Goal: Task Accomplishment & Management: Complete application form

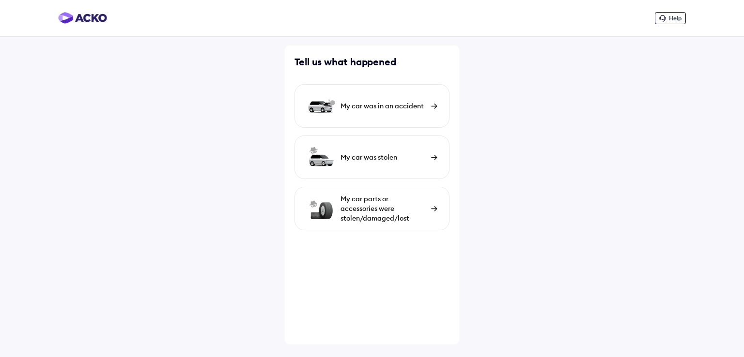
click at [370, 106] on div "My car was in an accident" at bounding box center [383, 106] width 86 height 10
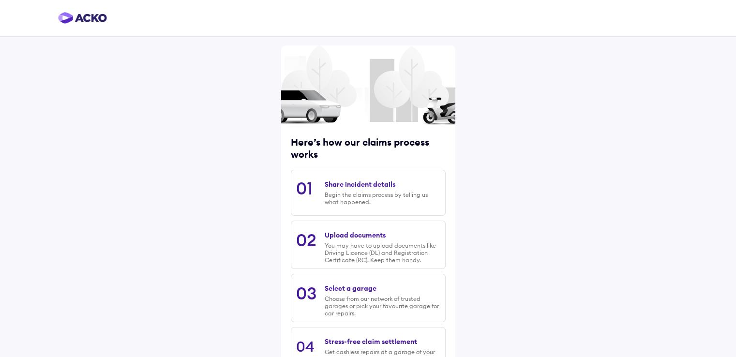
click at [378, 103] on img at bounding box center [368, 106] width 174 height 37
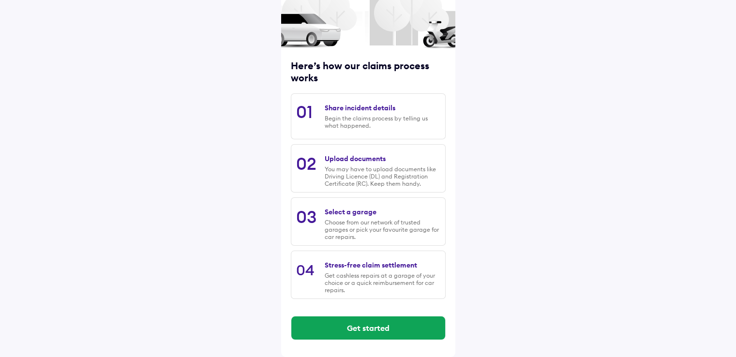
scroll to position [78, 0]
click at [358, 111] on div "Share incident details Begin the claims process by telling us what happened." at bounding box center [382, 116] width 115 height 35
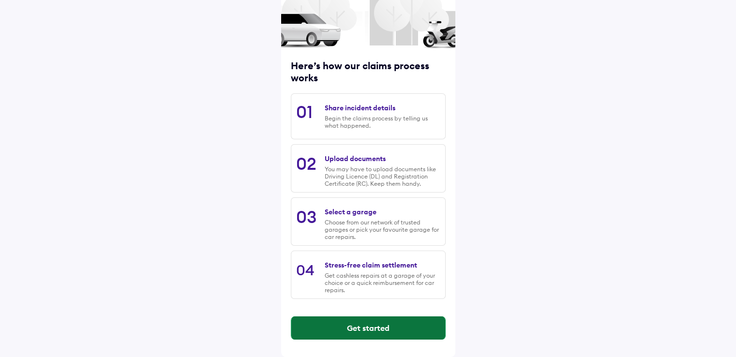
click at [361, 328] on button "Get started" at bounding box center [368, 328] width 154 height 23
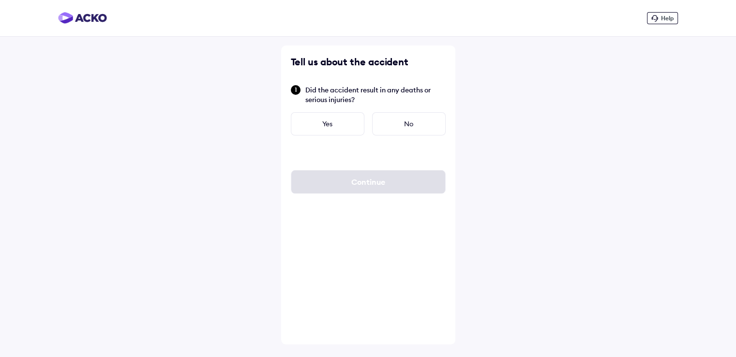
scroll to position [0, 0]
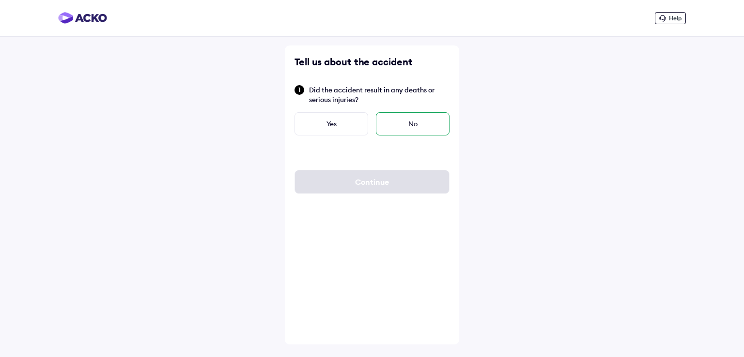
click at [411, 121] on div "No" at bounding box center [413, 123] width 74 height 23
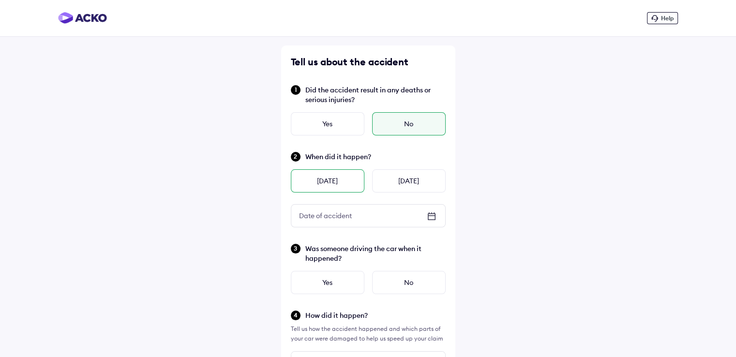
click at [330, 181] on div "[DATE]" at bounding box center [328, 180] width 74 height 23
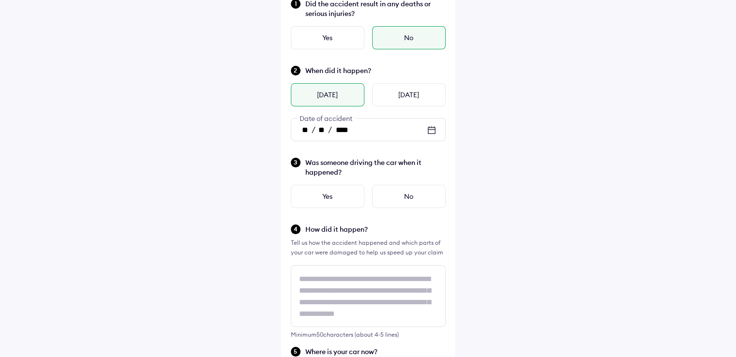
scroll to position [93, 0]
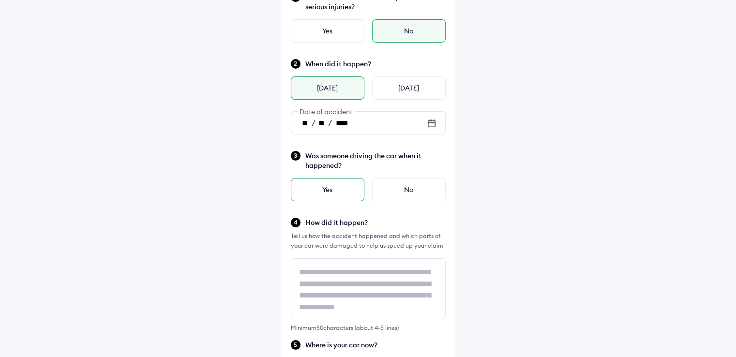
click at [335, 188] on div "Yes" at bounding box center [328, 189] width 74 height 23
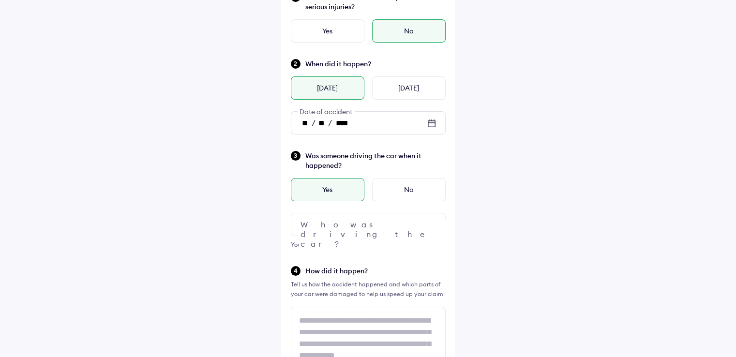
click at [382, 222] on div at bounding box center [368, 224] width 155 height 23
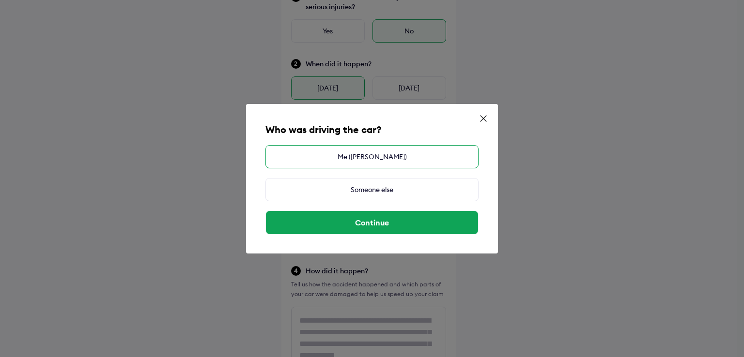
click at [399, 158] on div "Me ([PERSON_NAME])" at bounding box center [371, 156] width 213 height 23
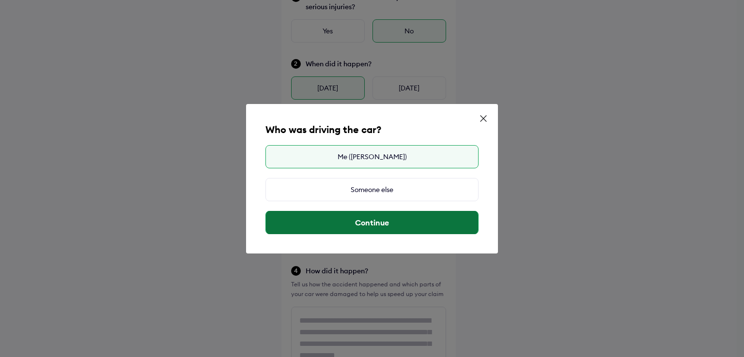
click at [375, 219] on button "Continue" at bounding box center [372, 222] width 212 height 23
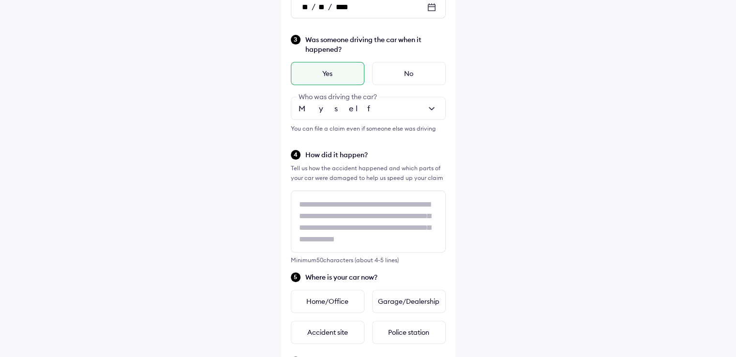
scroll to position [215, 0]
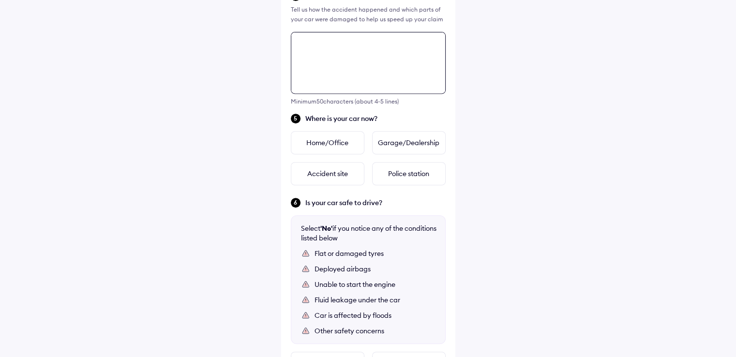
click at [308, 200] on div "Tell us about the accident Did the accident result in any deaths or serious inj…" at bounding box center [368, 70] width 174 height 785
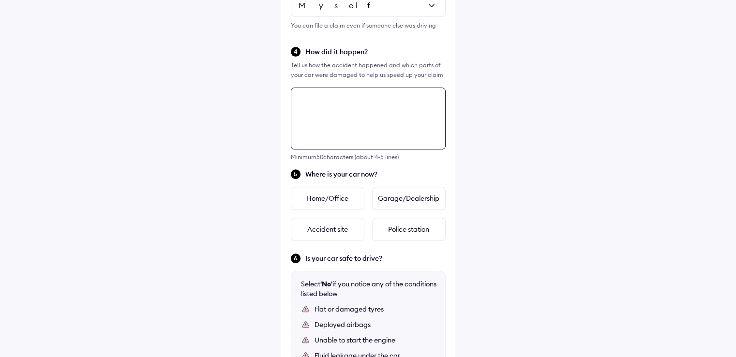
scroll to position [311, 0]
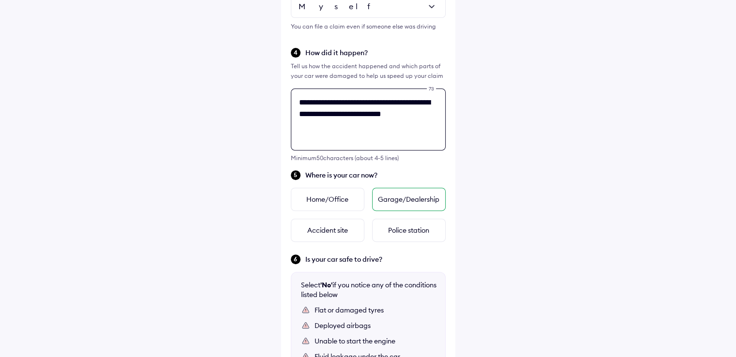
type textarea "**********"
click at [392, 200] on div "Garage/Dealership" at bounding box center [409, 199] width 74 height 23
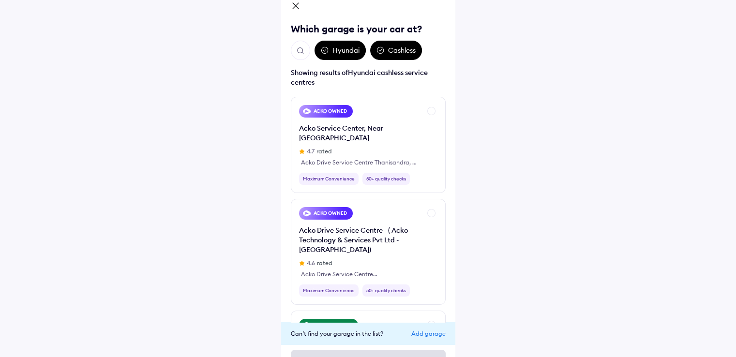
scroll to position [48, 0]
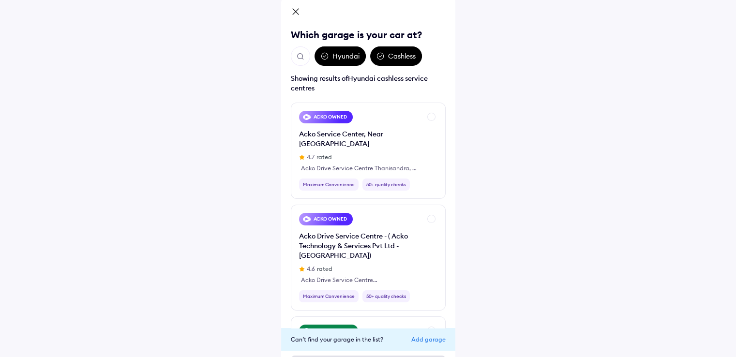
click at [304, 59] on img "Open search" at bounding box center [300, 56] width 9 height 9
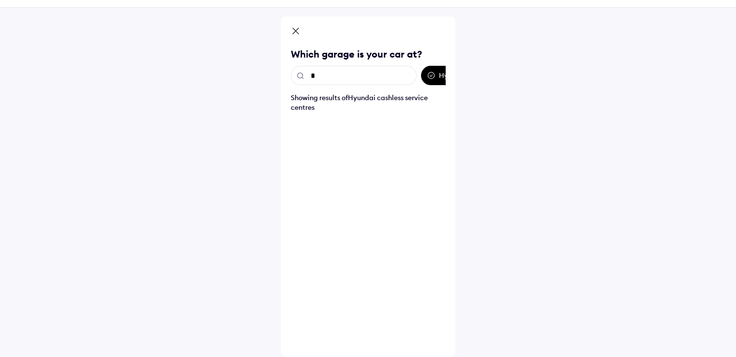
scroll to position [29, 0]
type input "*****"
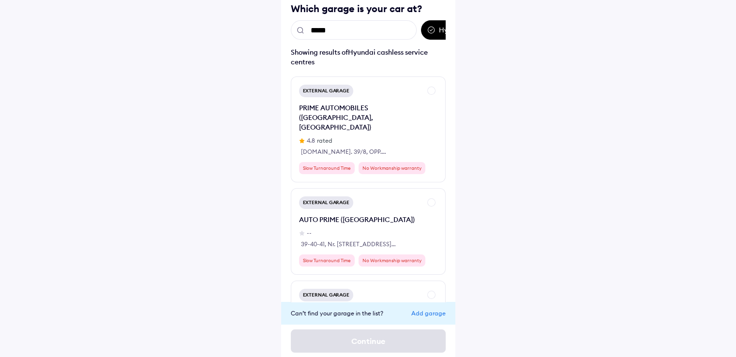
scroll to position [80, 0]
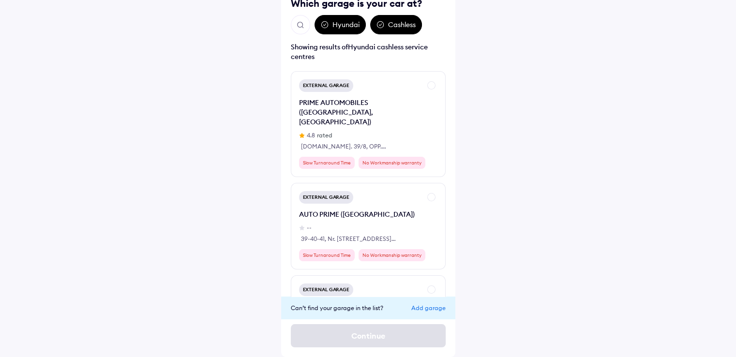
click at [453, 239] on div "Which garage is your car at? Hyundai Cashless Showing results of Hyundai cashle…" at bounding box center [368, 162] width 174 height 392
drag, startPoint x: 384, startPoint y: 279, endPoint x: 449, endPoint y: 231, distance: 81.1
click at [449, 231] on div "Which garage is your car at? Hyundai Cashless Showing results of Hyundai cashle…" at bounding box center [368, 162] width 174 height 392
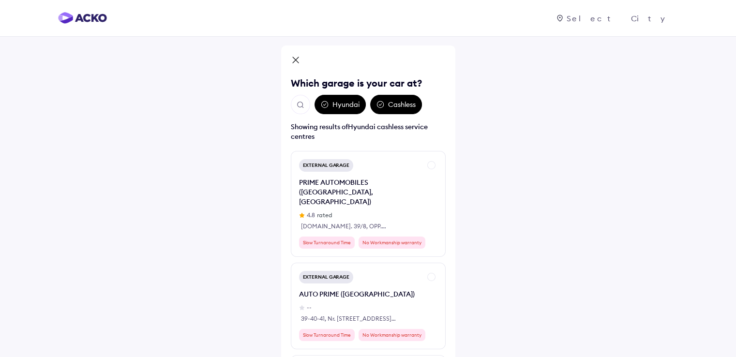
click at [297, 101] on img "Open search" at bounding box center [300, 105] width 9 height 9
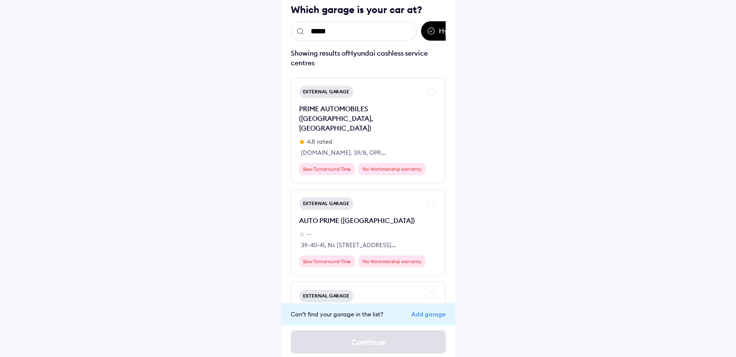
scroll to position [80, 0]
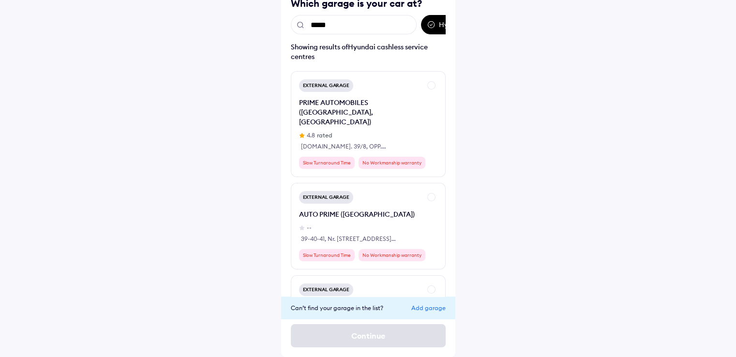
drag, startPoint x: 339, startPoint y: 23, endPoint x: 281, endPoint y: 27, distance: 58.7
click at [281, 27] on div "Which garage is your car at? ***** Hyundai Cashless Showing results of Hyundai …" at bounding box center [368, 162] width 174 height 392
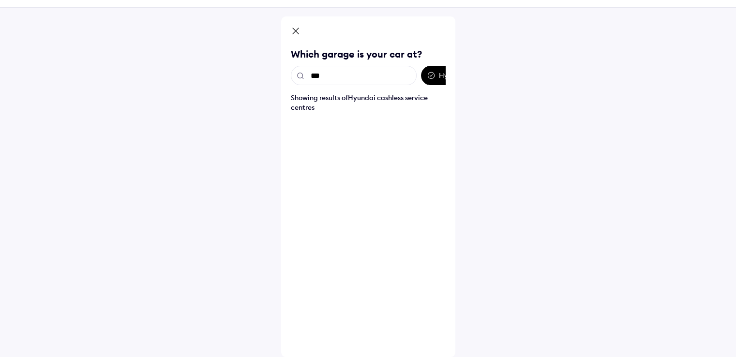
type input "****"
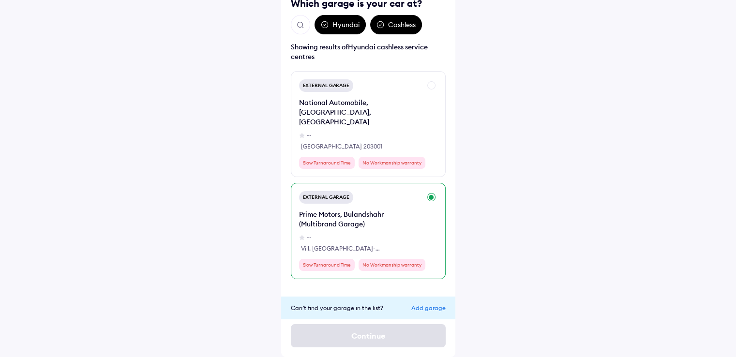
click at [398, 191] on div "External Garage Prime Motors, Bulandshahr (Multibrand Garage) -- Vill. Akbarpur…" at bounding box center [360, 231] width 122 height 80
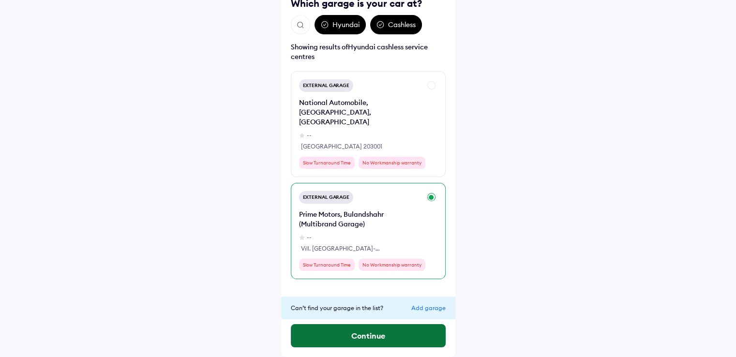
click at [367, 338] on button "Continue" at bounding box center [368, 335] width 155 height 23
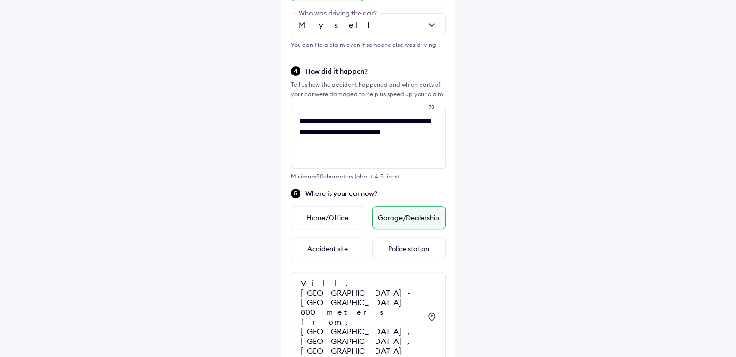
scroll to position [342, 0]
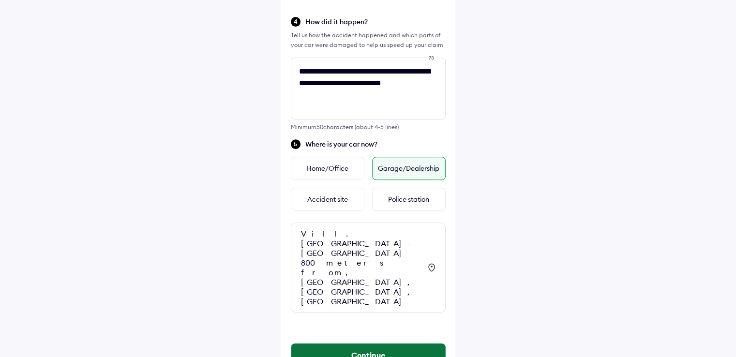
click at [373, 344] on button "Continue" at bounding box center [368, 355] width 154 height 23
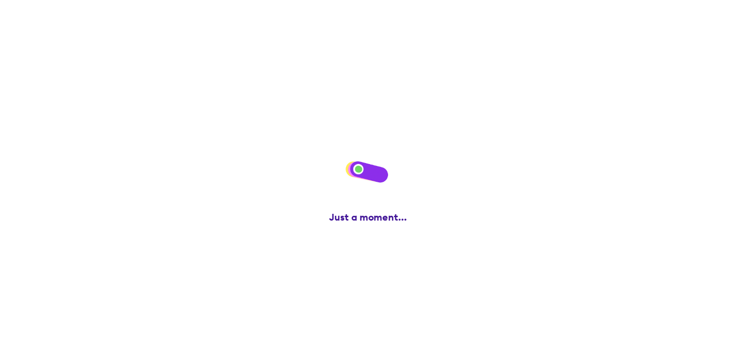
scroll to position [0, 0]
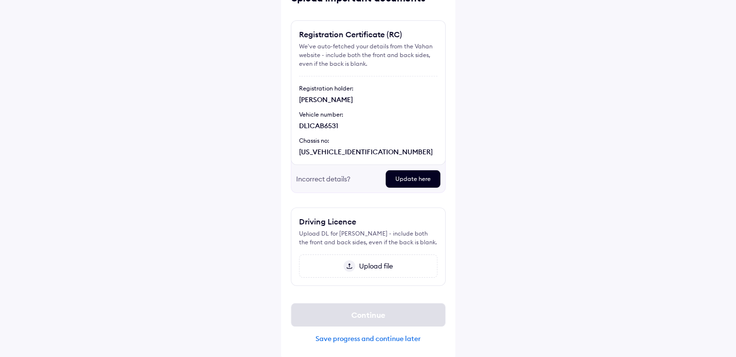
scroll to position [67, 0]
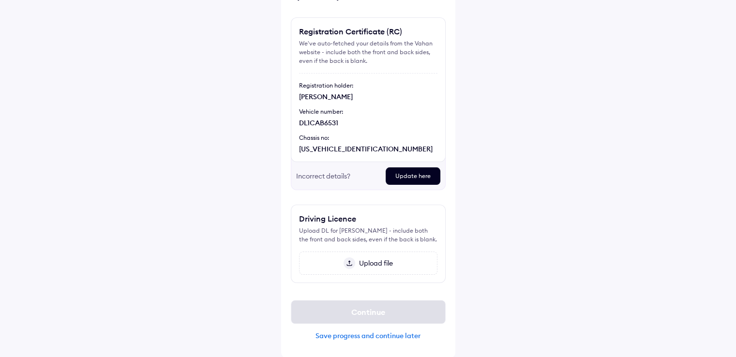
click at [364, 334] on div "Save progress and continue later" at bounding box center [368, 336] width 155 height 9
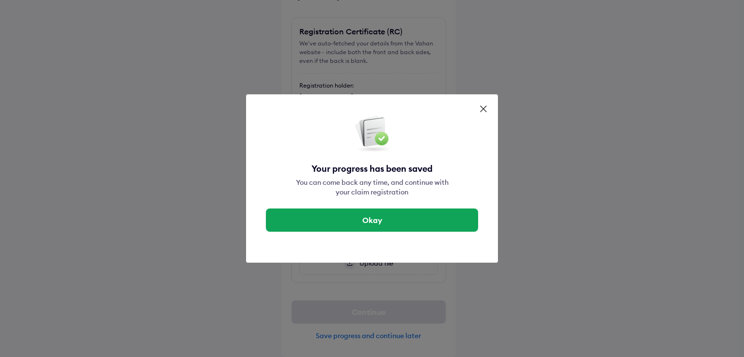
click at [377, 203] on div "Your progress has been saved You can come back any time, and continue with your…" at bounding box center [372, 178] width 252 height 169
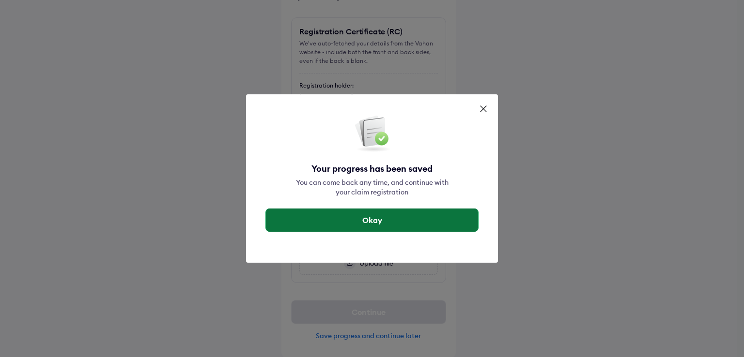
click at [358, 218] on button "Okay" at bounding box center [372, 220] width 212 height 23
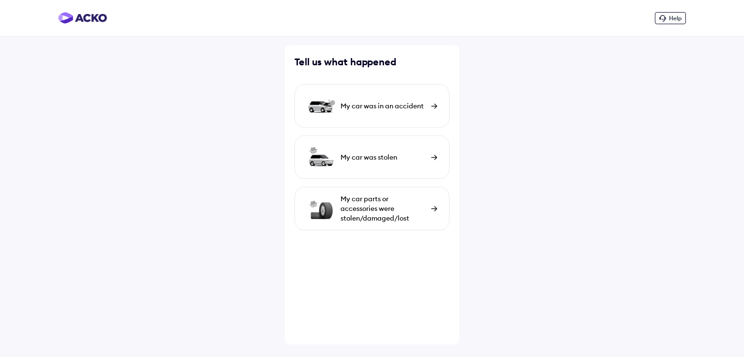
click at [388, 106] on div "My car was in an accident" at bounding box center [383, 106] width 86 height 10
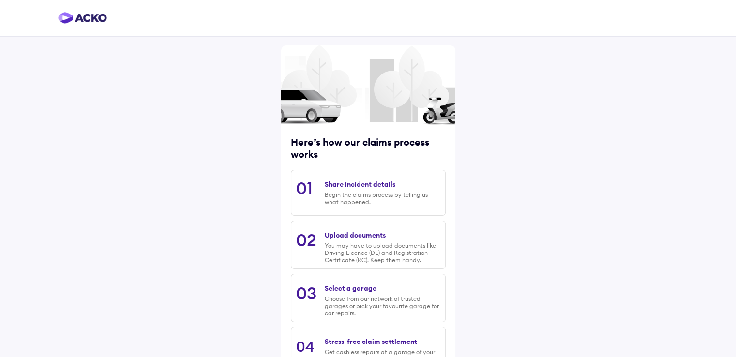
scroll to position [78, 0]
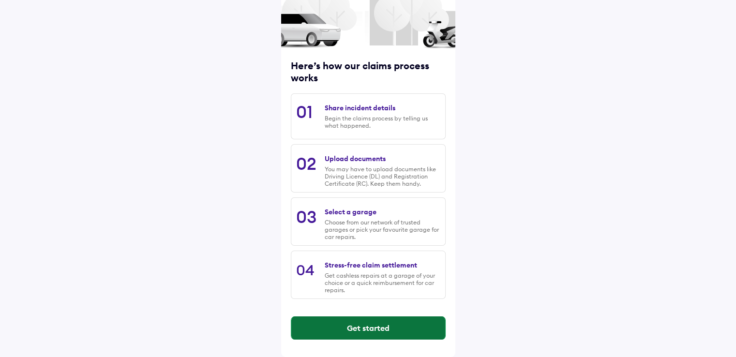
click at [328, 326] on button "Get started" at bounding box center [368, 328] width 154 height 23
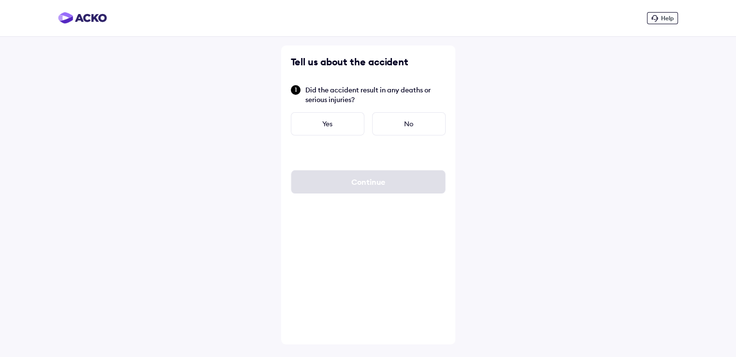
scroll to position [0, 0]
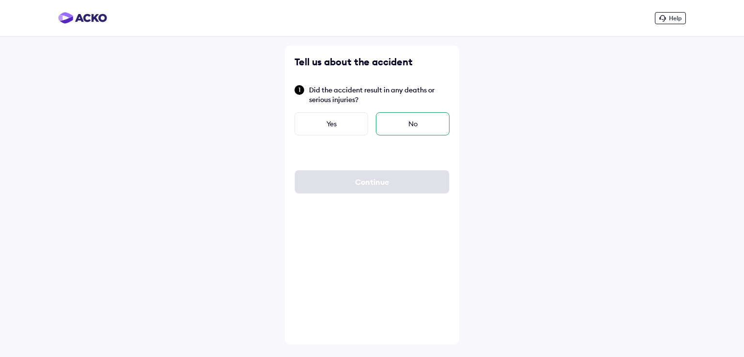
click at [411, 123] on div "No" at bounding box center [413, 123] width 74 height 23
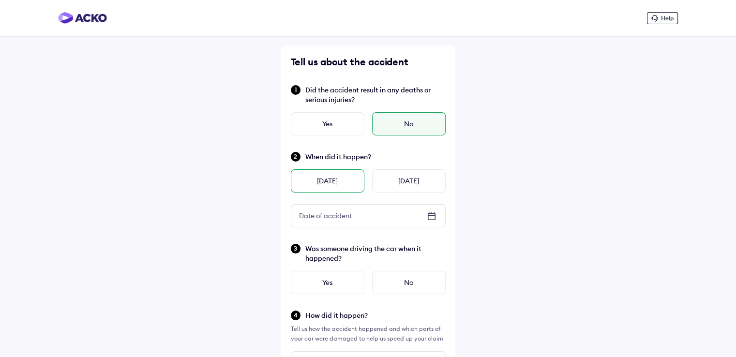
click at [343, 184] on div "[DATE]" at bounding box center [328, 180] width 74 height 23
click at [336, 292] on div "Yes" at bounding box center [328, 282] width 74 height 23
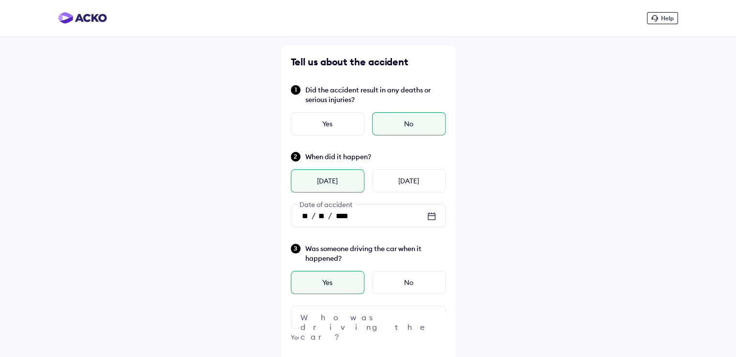
click at [376, 317] on div at bounding box center [368, 317] width 155 height 23
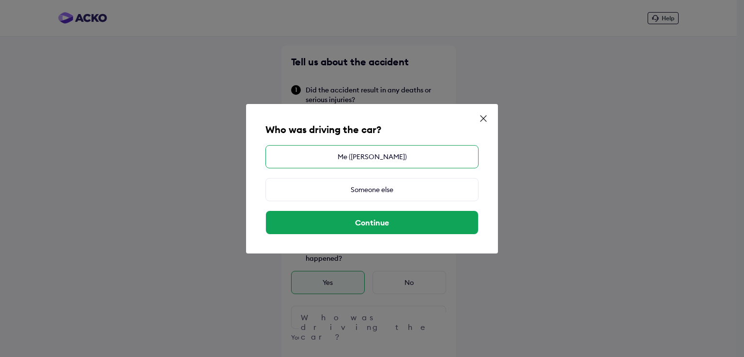
click at [364, 159] on div "Me ([PERSON_NAME])" at bounding box center [371, 156] width 213 height 23
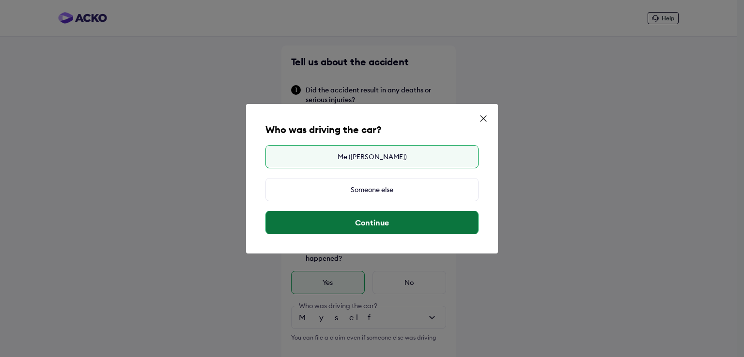
click at [368, 225] on button "Continue" at bounding box center [372, 222] width 212 height 23
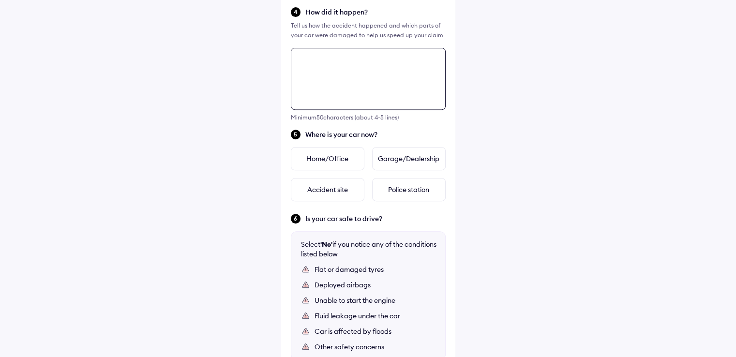
click at [387, 179] on div "Tell us about the accident Did the accident result in any deaths or serious inj…" at bounding box center [368, 85] width 174 height 785
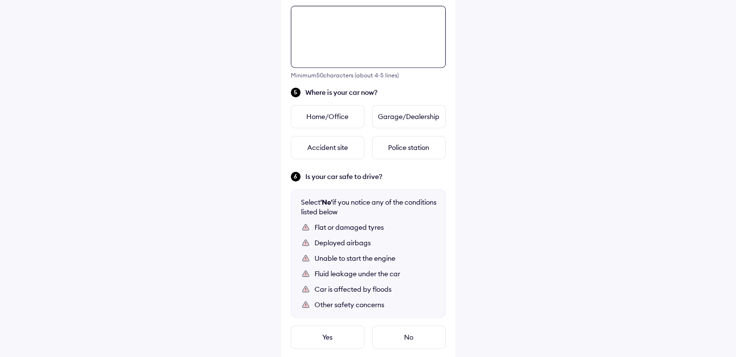
scroll to position [400, 0]
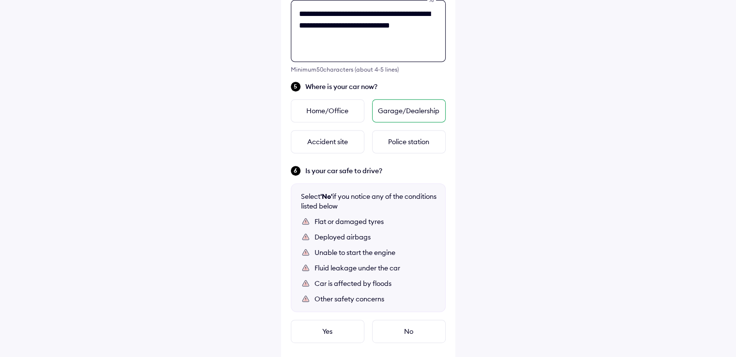
type textarea "**********"
click at [395, 116] on div "Garage/Dealership" at bounding box center [409, 110] width 74 height 23
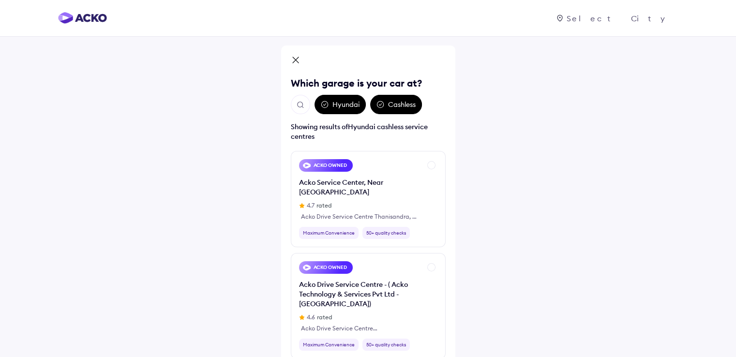
click at [304, 109] on img "Open search" at bounding box center [300, 105] width 9 height 9
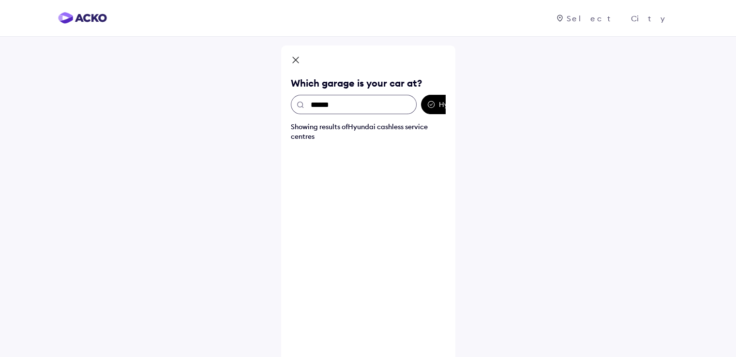
type input "*******"
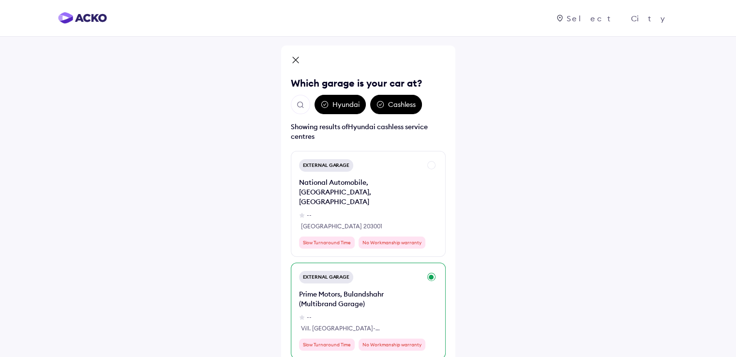
click at [340, 271] on div "External Garage" at bounding box center [326, 277] width 55 height 13
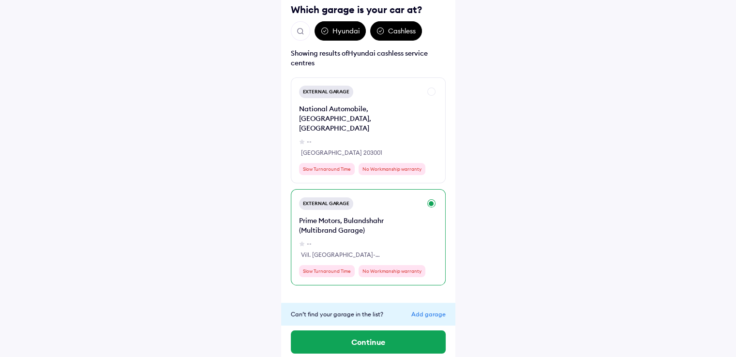
scroll to position [80, 0]
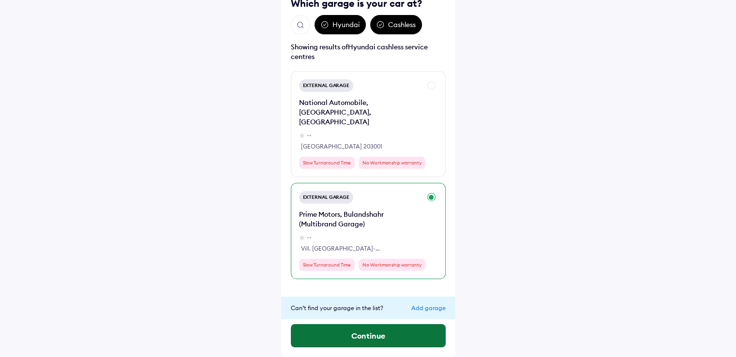
click at [372, 335] on button "Continue" at bounding box center [368, 335] width 155 height 23
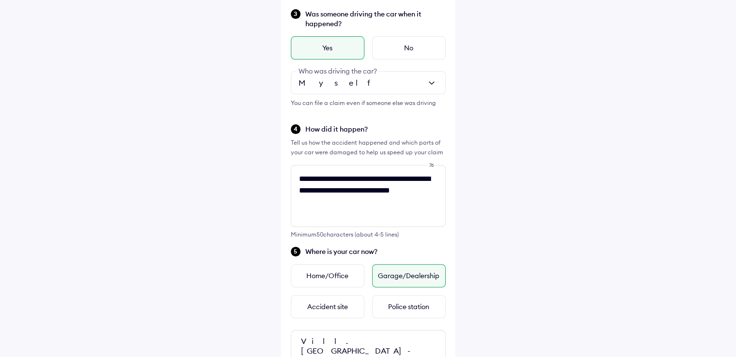
scroll to position [342, 0]
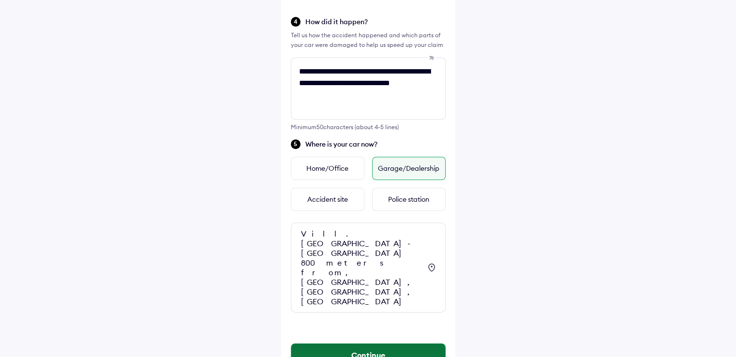
click at [334, 344] on button "Continue" at bounding box center [368, 355] width 154 height 23
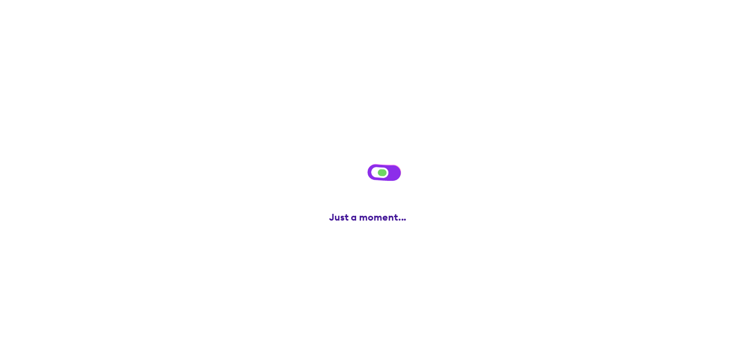
scroll to position [0, 0]
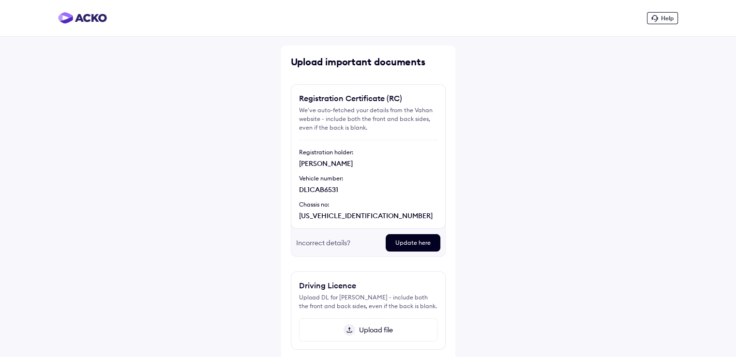
scroll to position [67, 0]
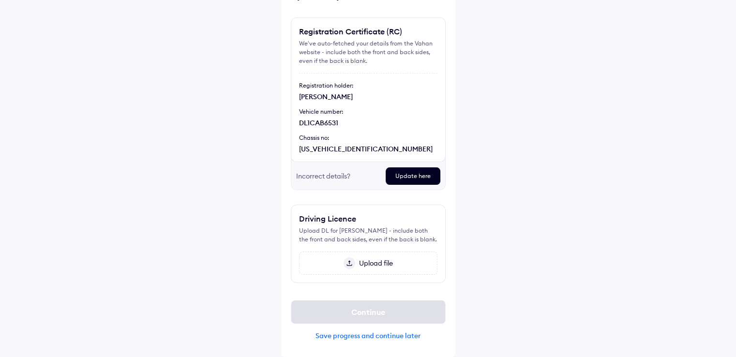
click at [378, 262] on span "Upload file" at bounding box center [374, 263] width 38 height 9
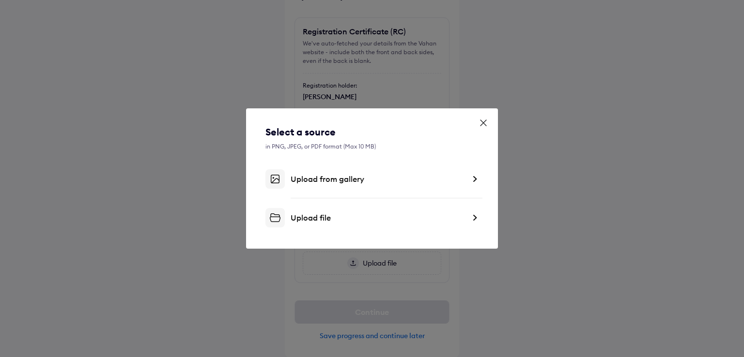
click at [330, 179] on div "Upload from gallery" at bounding box center [378, 179] width 174 height 10
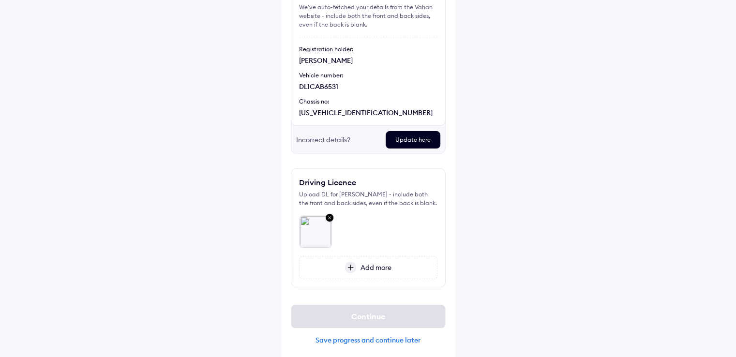
scroll to position [107, 0]
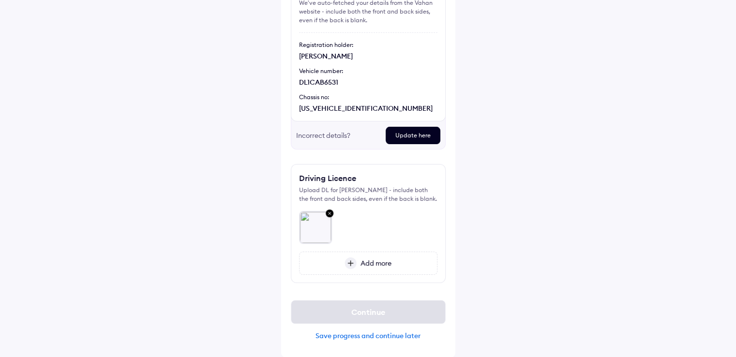
click at [362, 261] on span "Add more" at bounding box center [374, 263] width 35 height 9
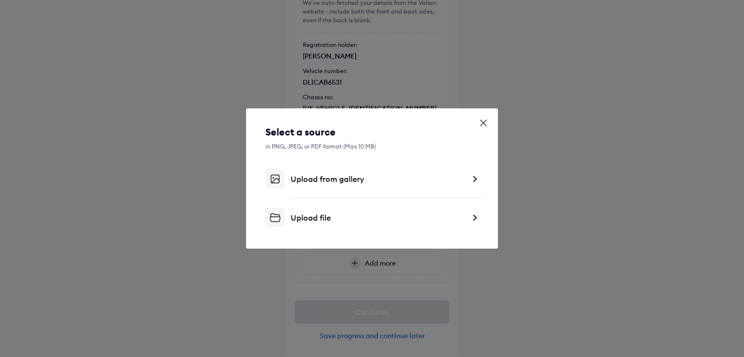
click at [333, 183] on div "Upload from gallery" at bounding box center [378, 179] width 174 height 10
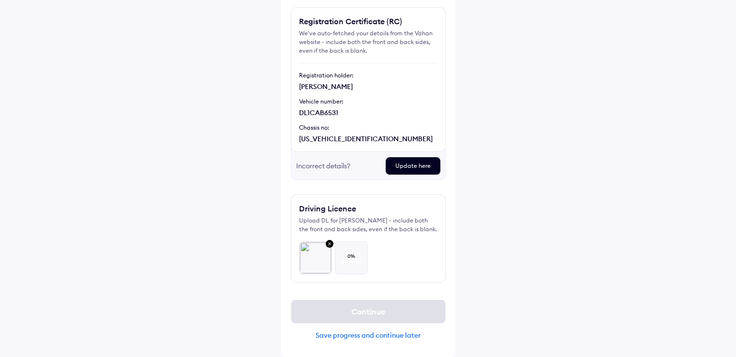
scroll to position [77, 0]
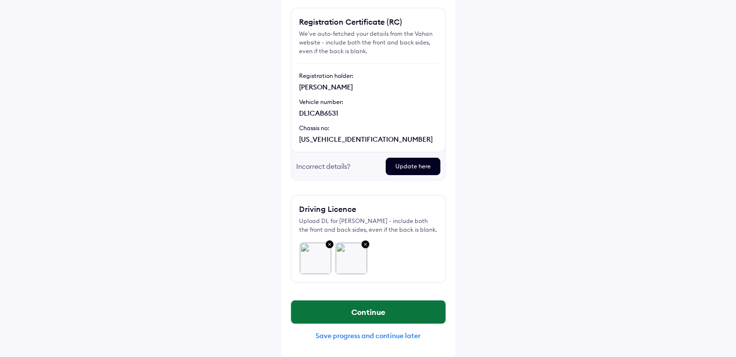
click at [413, 301] on button "Continue" at bounding box center [368, 312] width 154 height 23
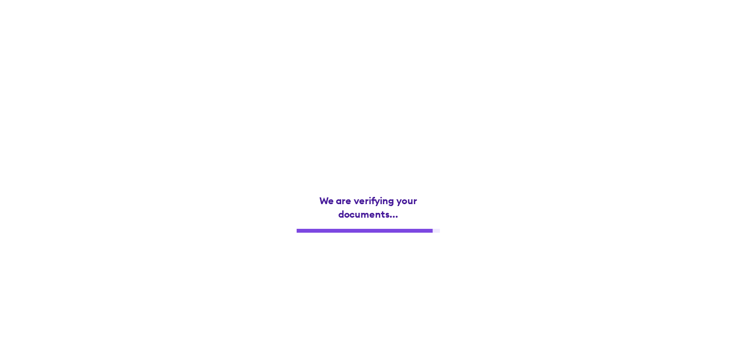
scroll to position [0, 0]
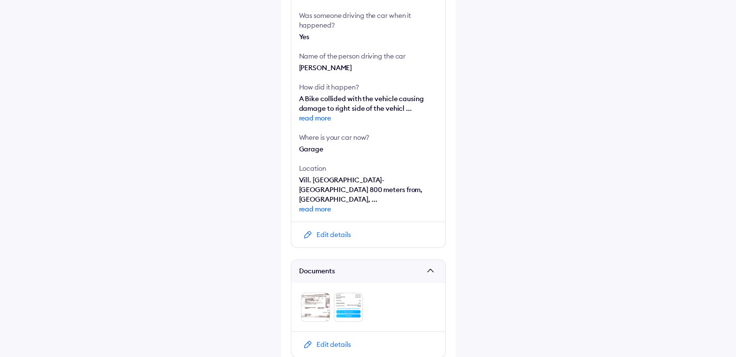
scroll to position [339, 0]
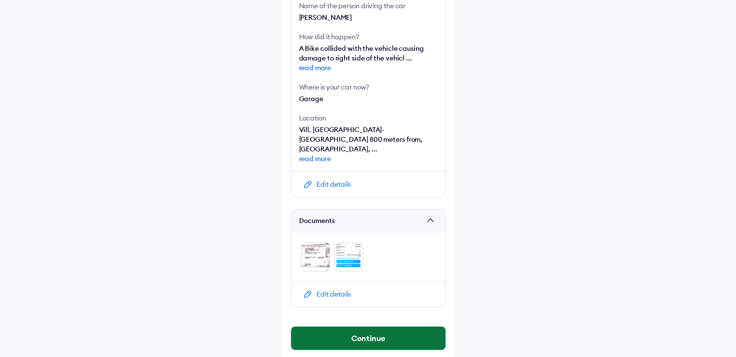
click at [362, 327] on button "Continue" at bounding box center [368, 338] width 154 height 23
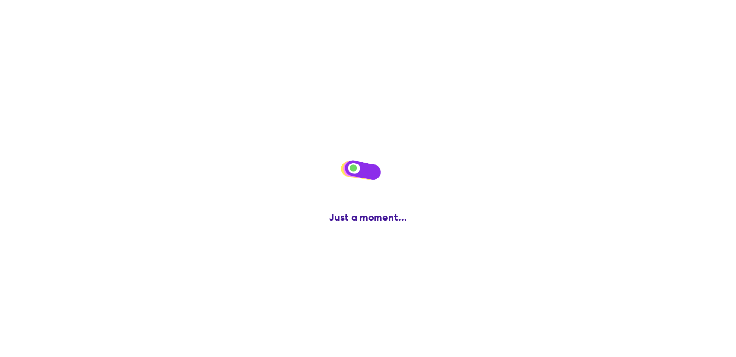
scroll to position [0, 0]
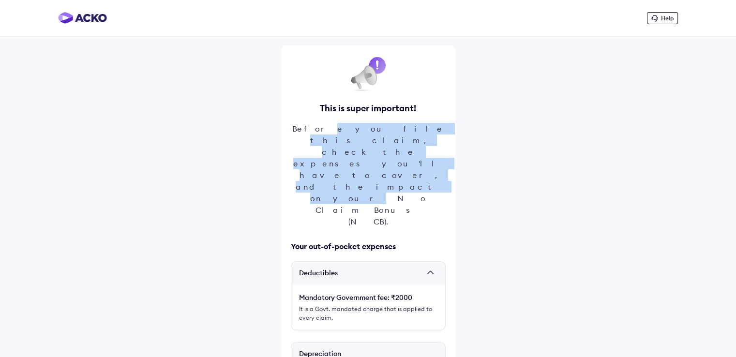
drag, startPoint x: 325, startPoint y: 126, endPoint x: 353, endPoint y: 147, distance: 34.3
click at [353, 147] on div "Before you file this claim, check the expenses you'll have to cover, and the im…" at bounding box center [368, 175] width 155 height 105
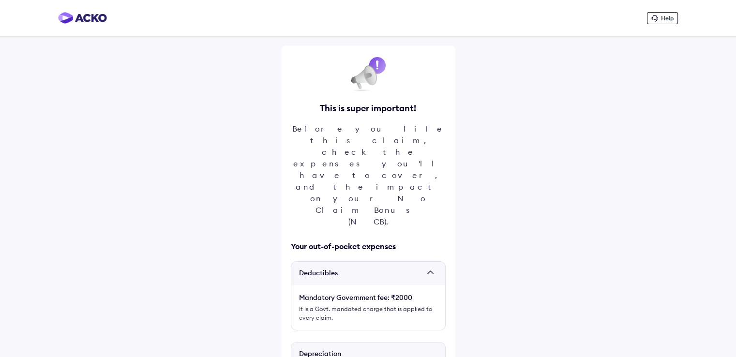
click at [486, 158] on div "Help This is super important! Before you file this claim, check the expenses yo…" at bounding box center [368, 354] width 736 height 709
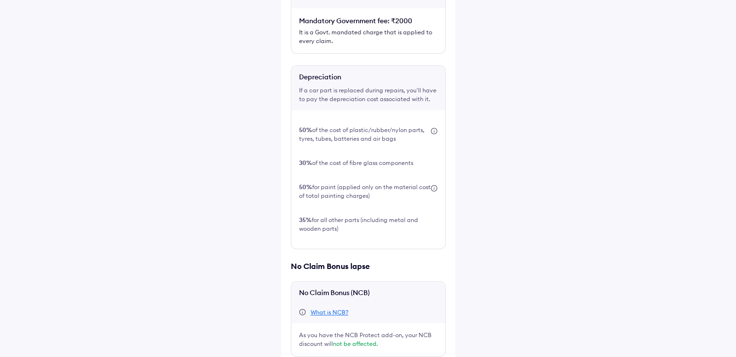
scroll to position [282, 0]
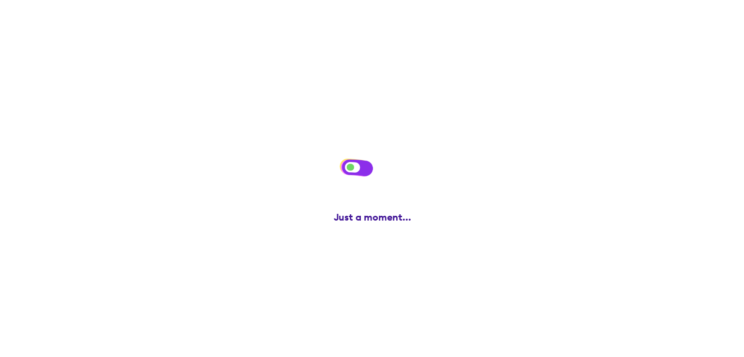
scroll to position [0, 0]
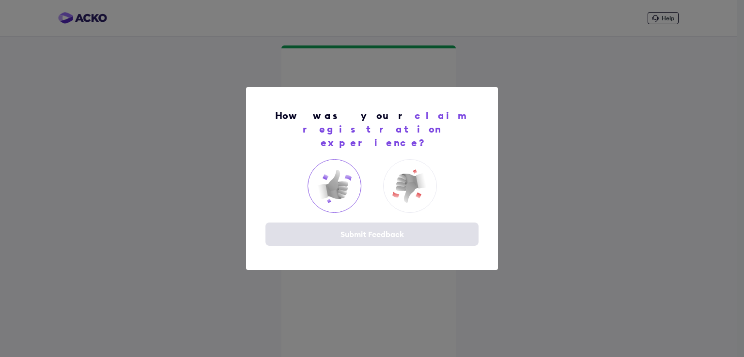
click at [339, 180] on img at bounding box center [334, 186] width 39 height 39
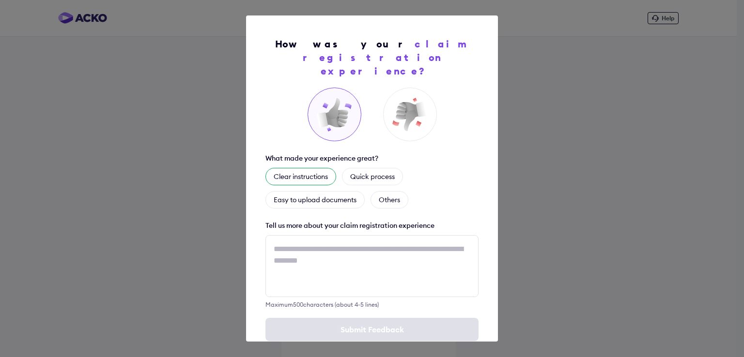
click at [314, 168] on div "Clear instructions" at bounding box center [300, 176] width 71 height 17
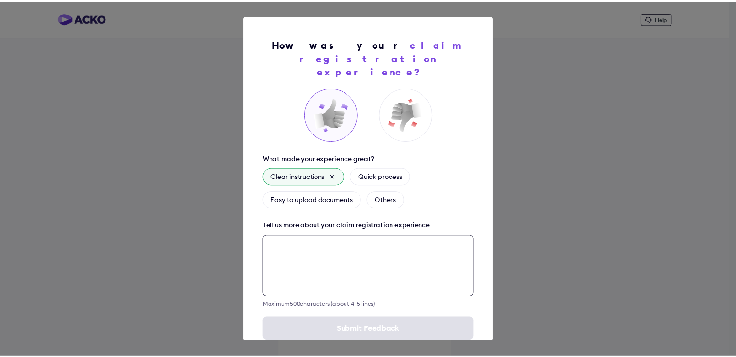
scroll to position [10, 0]
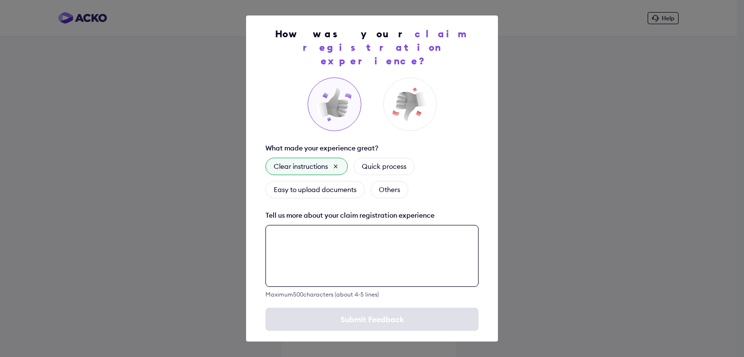
click at [322, 252] on textarea at bounding box center [371, 256] width 213 height 62
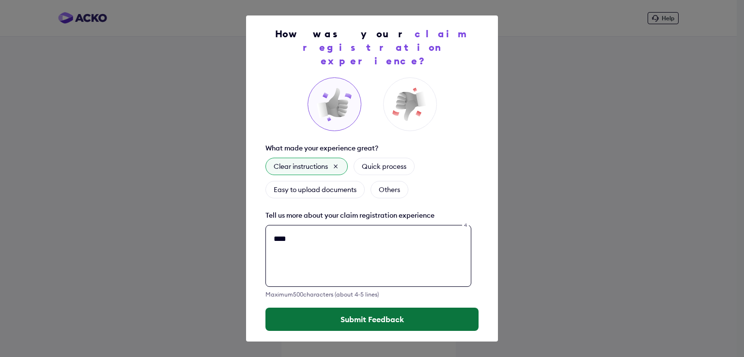
type textarea "****"
click at [341, 308] on button "Submit Feedback" at bounding box center [371, 319] width 213 height 23
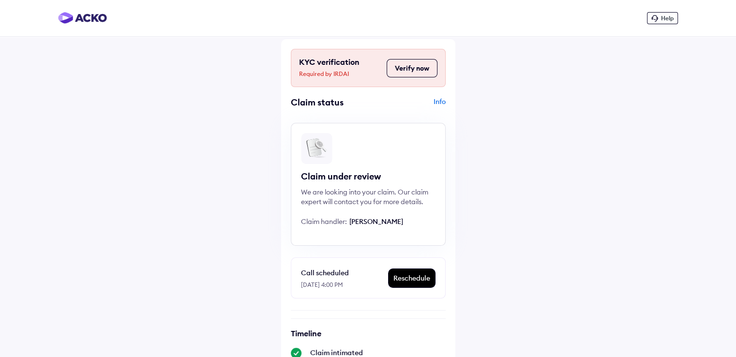
click at [444, 104] on div "Info" at bounding box center [408, 106] width 75 height 18
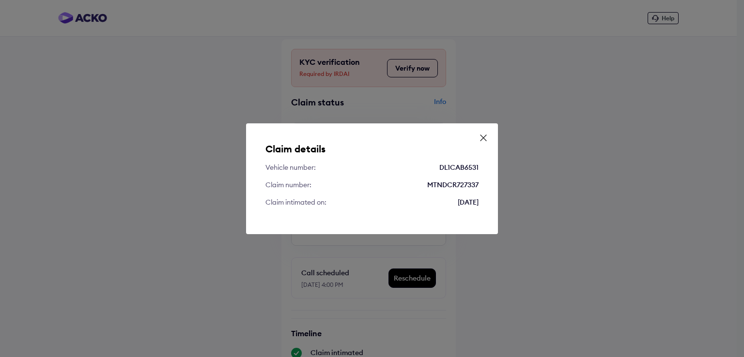
click at [485, 142] on icon at bounding box center [483, 138] width 10 height 10
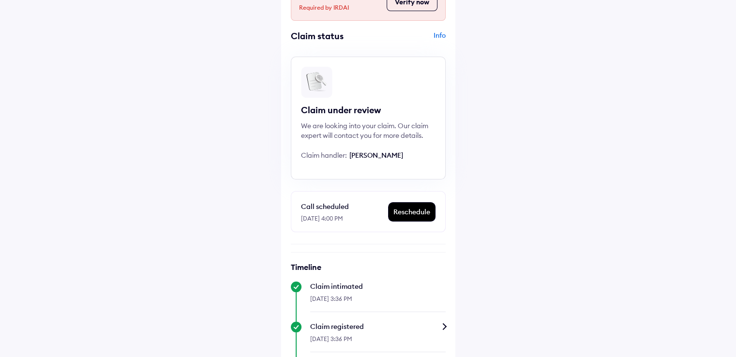
scroll to position [95, 0]
